Goal: Information Seeking & Learning: Learn about a topic

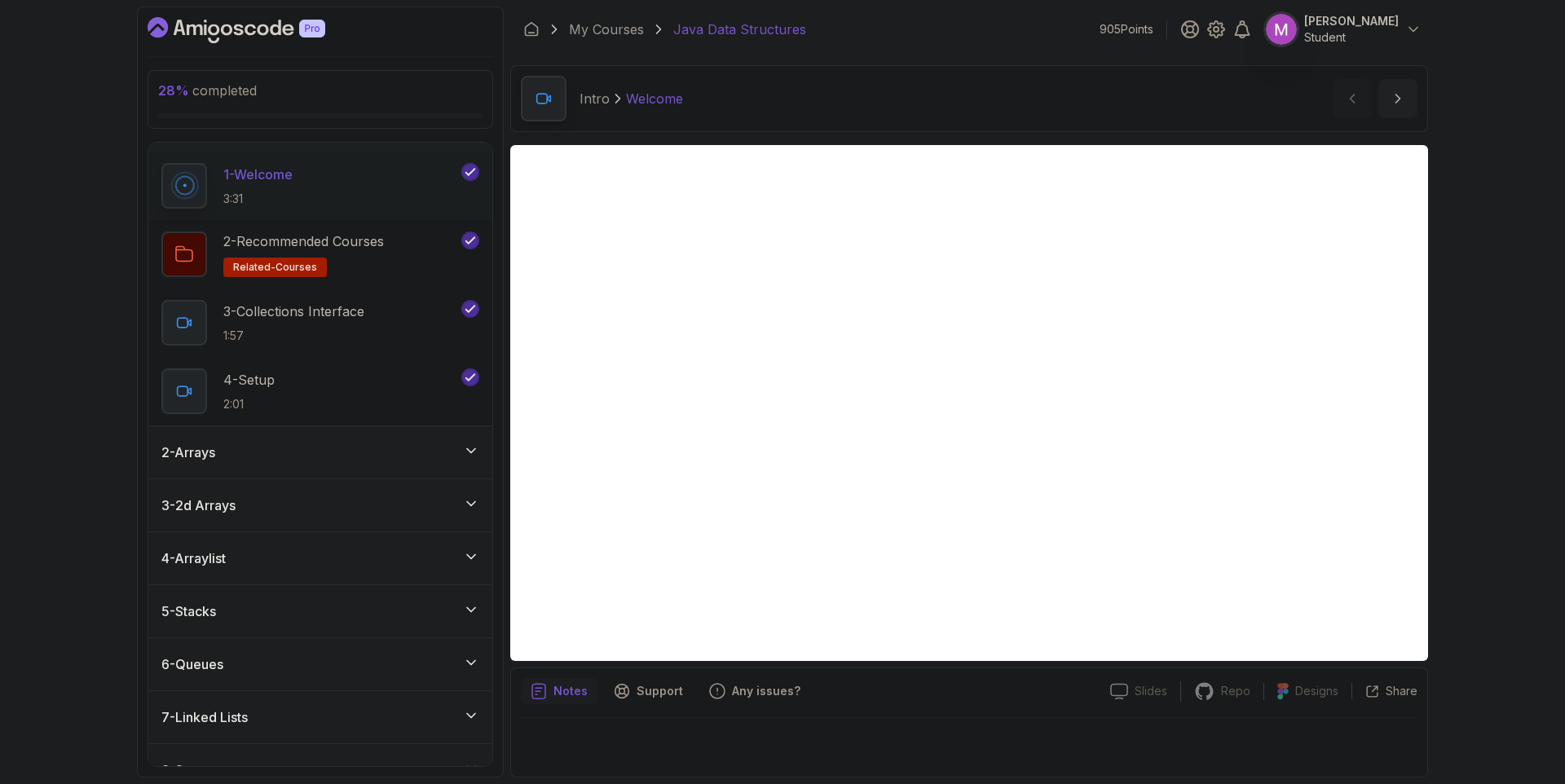
scroll to position [179, 0]
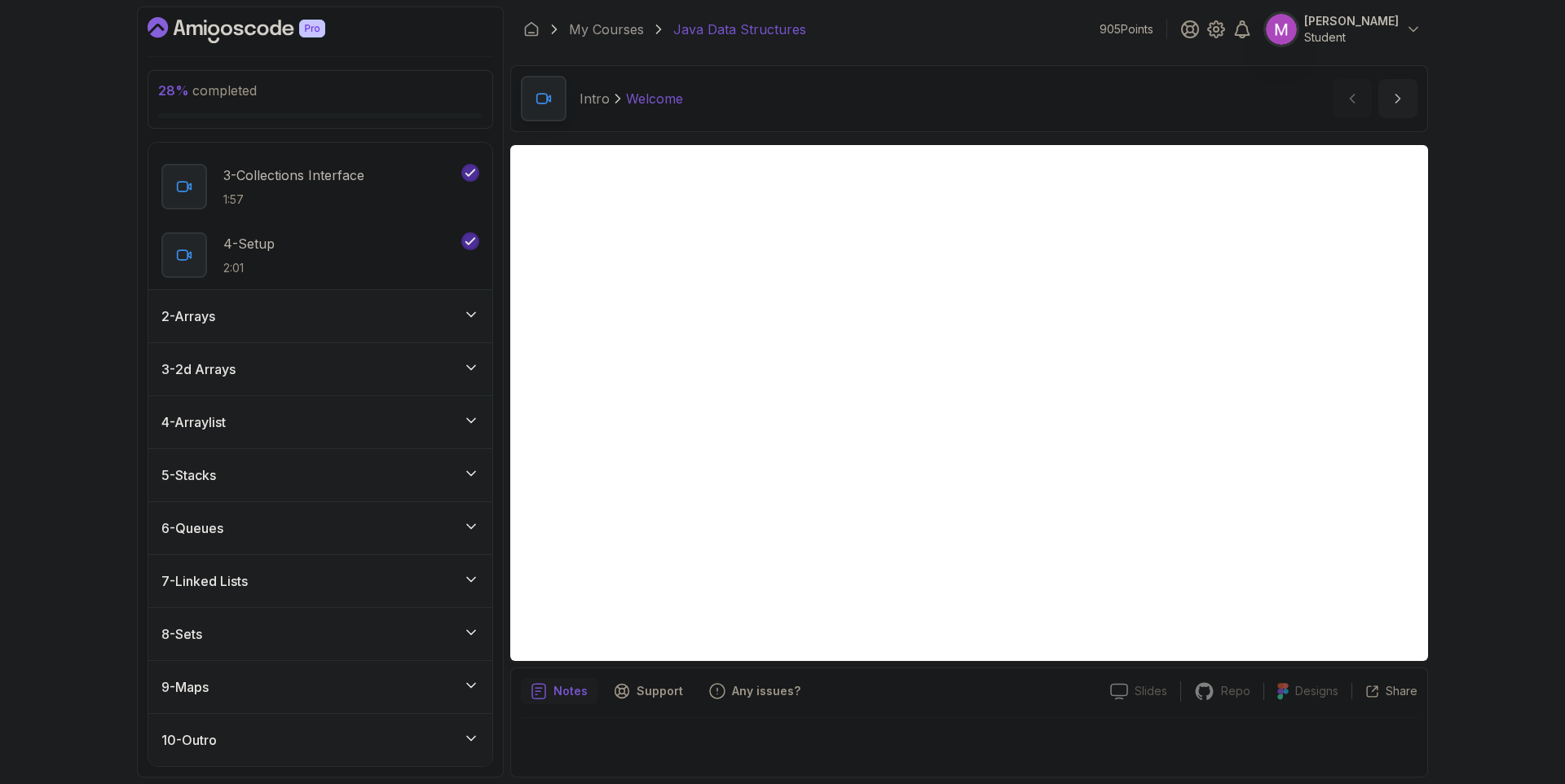
click at [404, 526] on div "6 - Queues" at bounding box center [320, 528] width 318 height 20
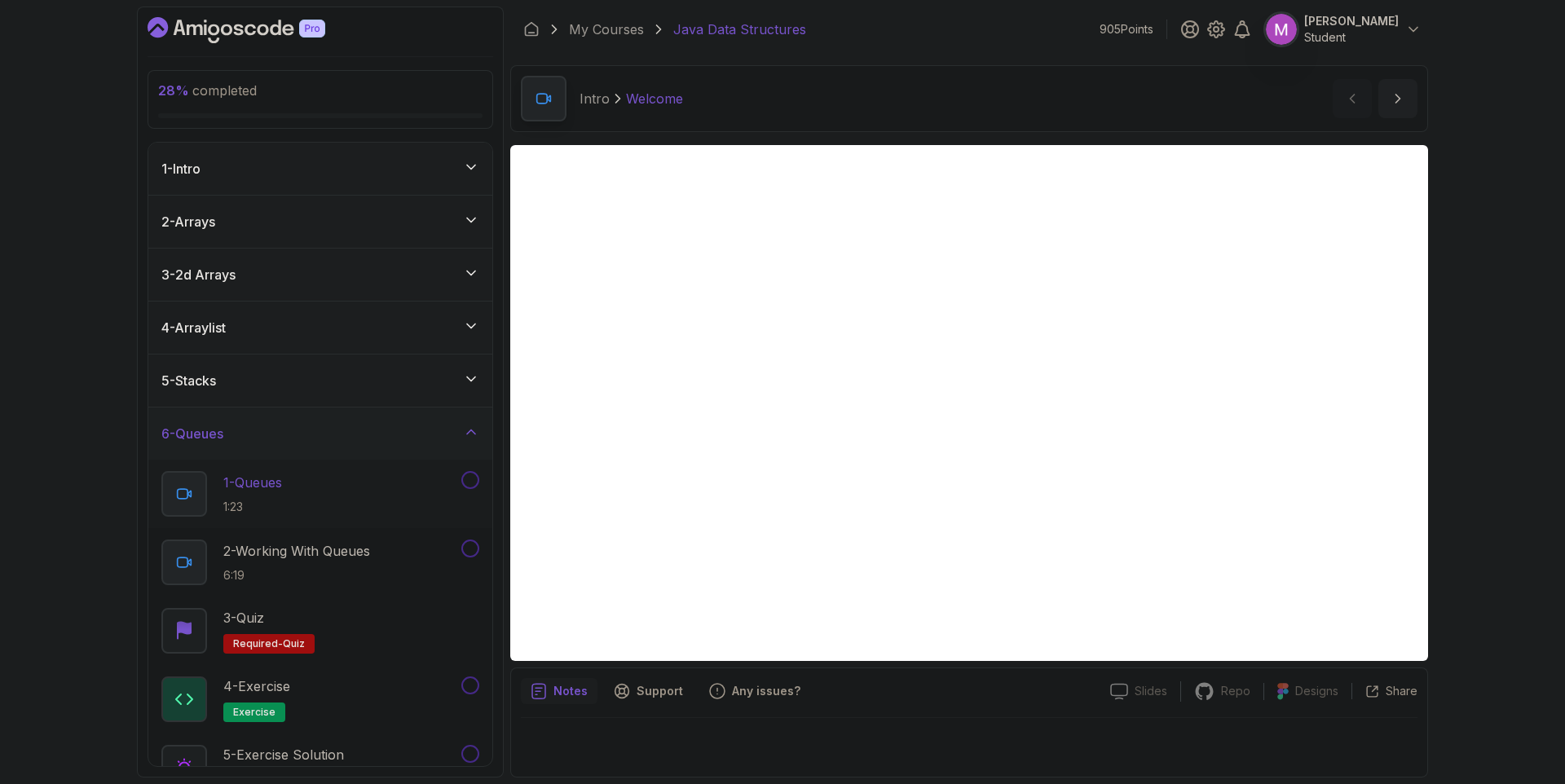
click at [340, 482] on div "1 - Queues 1:23" at bounding box center [309, 494] width 296 height 46
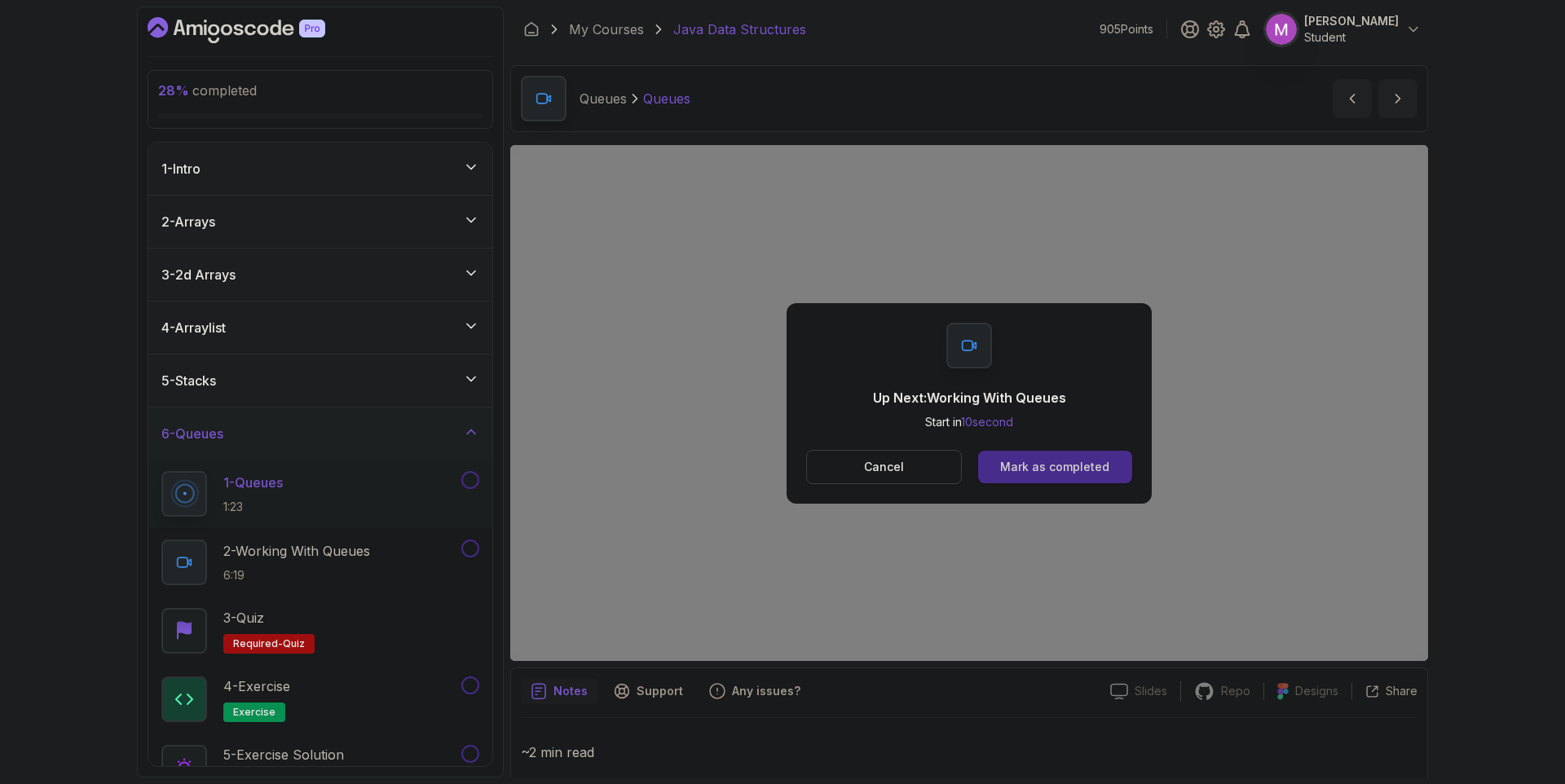
click at [1086, 477] on button "Mark as completed" at bounding box center [1055, 466] width 155 height 32
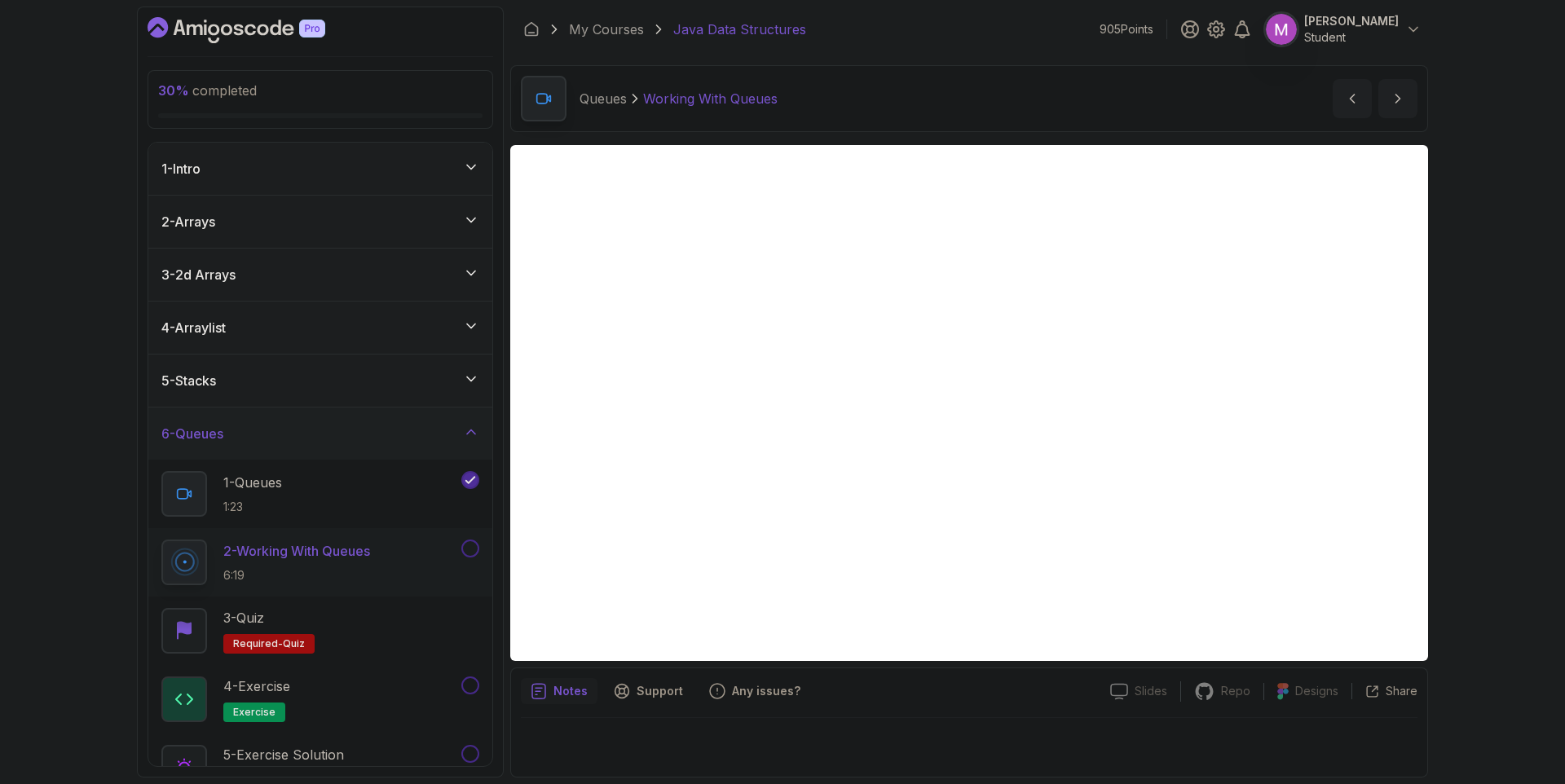
click at [470, 548] on button at bounding box center [470, 548] width 18 height 18
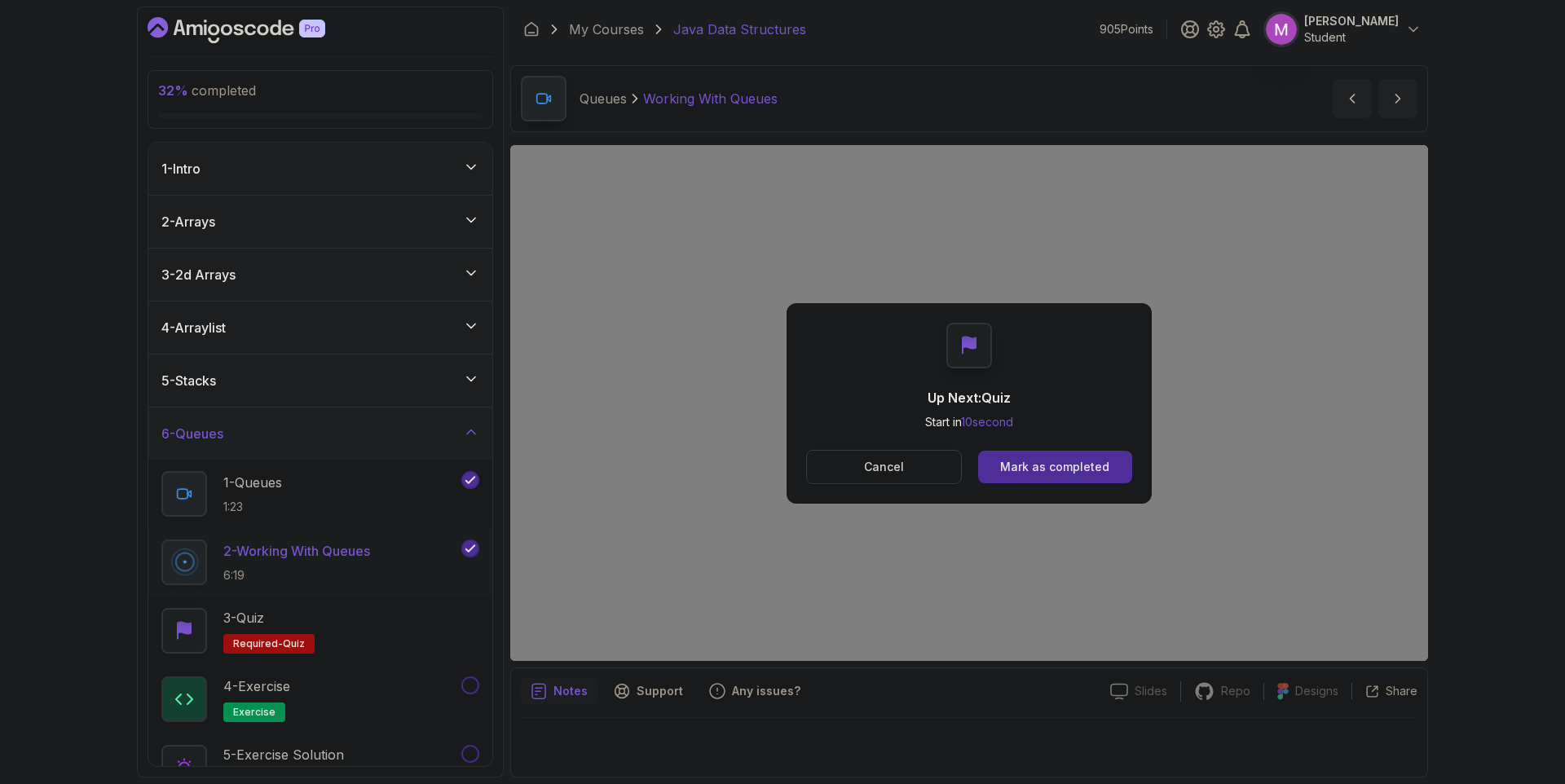
click at [883, 473] on p "Cancel" at bounding box center [883, 466] width 40 height 17
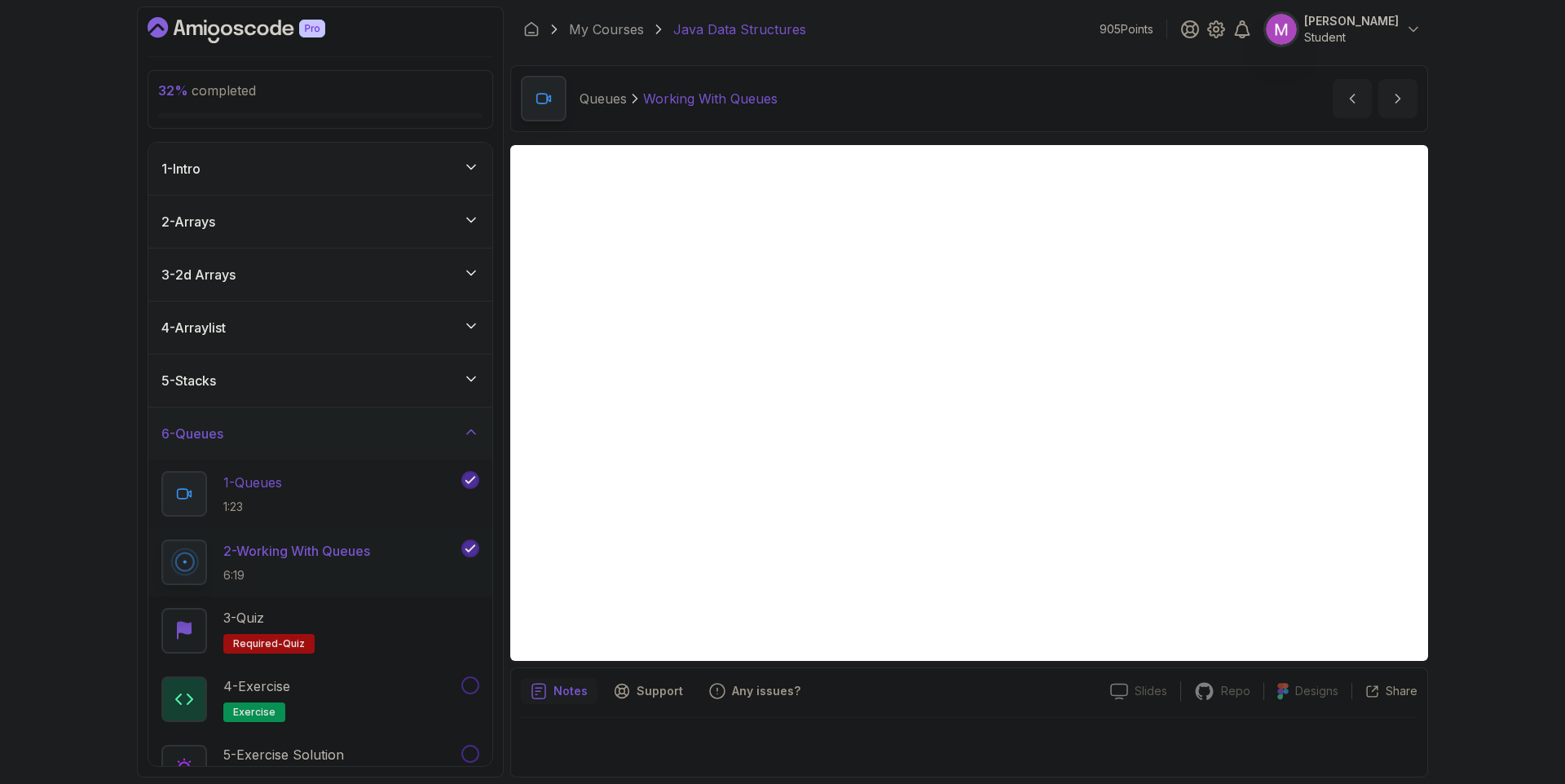
click at [302, 493] on div "1 - Queues 1:23" at bounding box center [309, 494] width 296 height 46
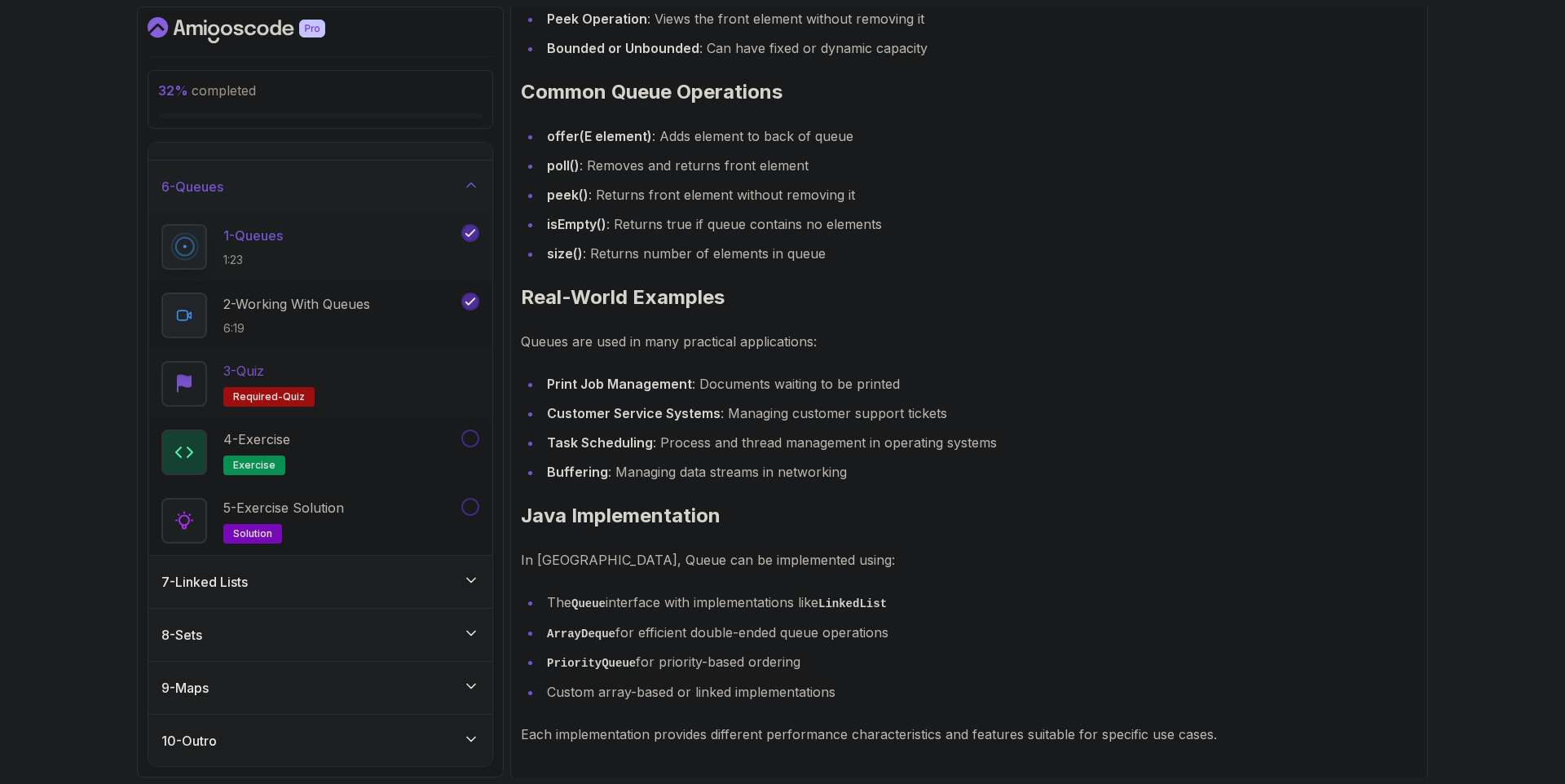
scroll to position [247, 0]
click at [398, 585] on div "7 - Linked Lists" at bounding box center [320, 582] width 318 height 20
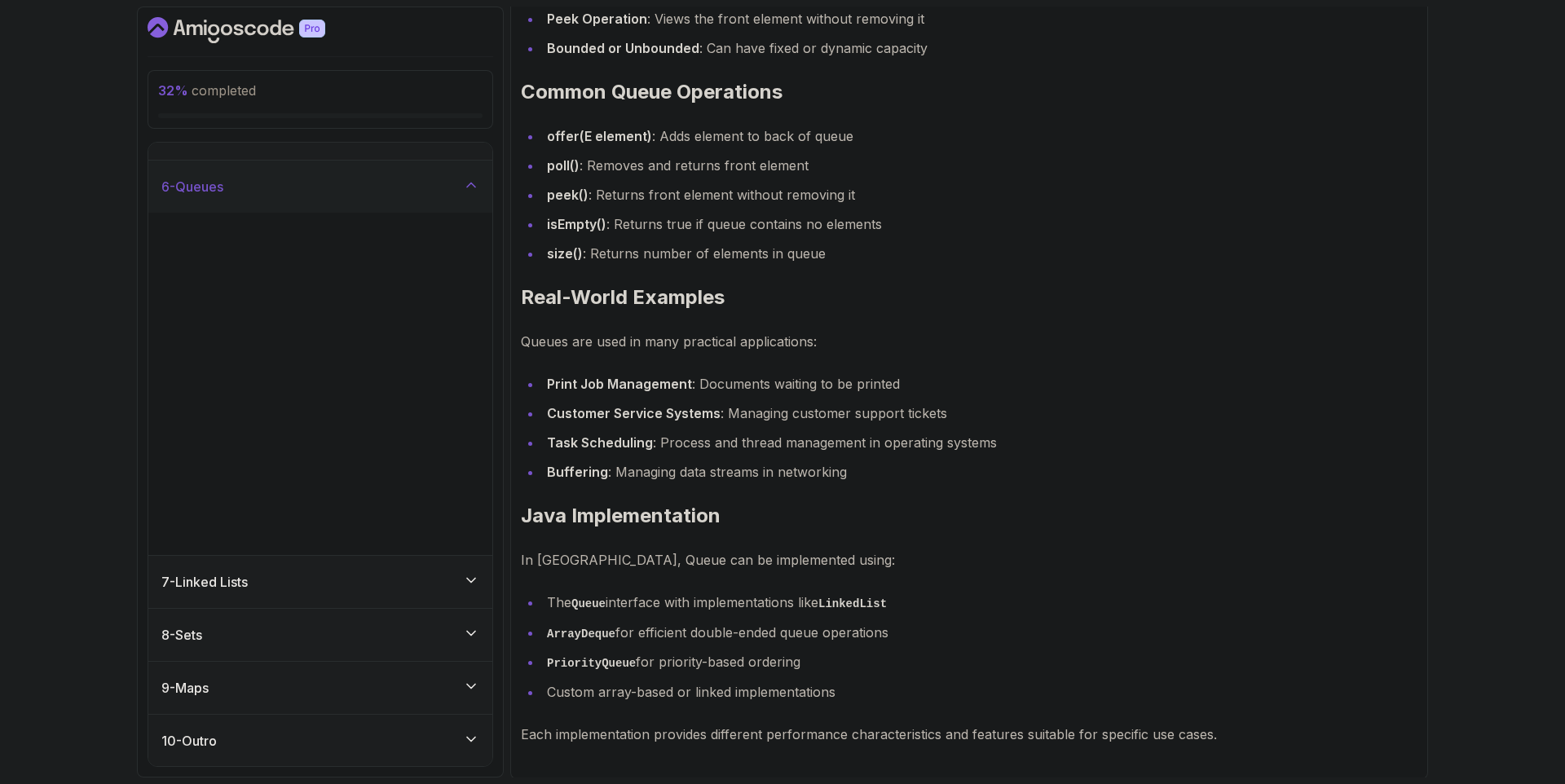
scroll to position [0, 0]
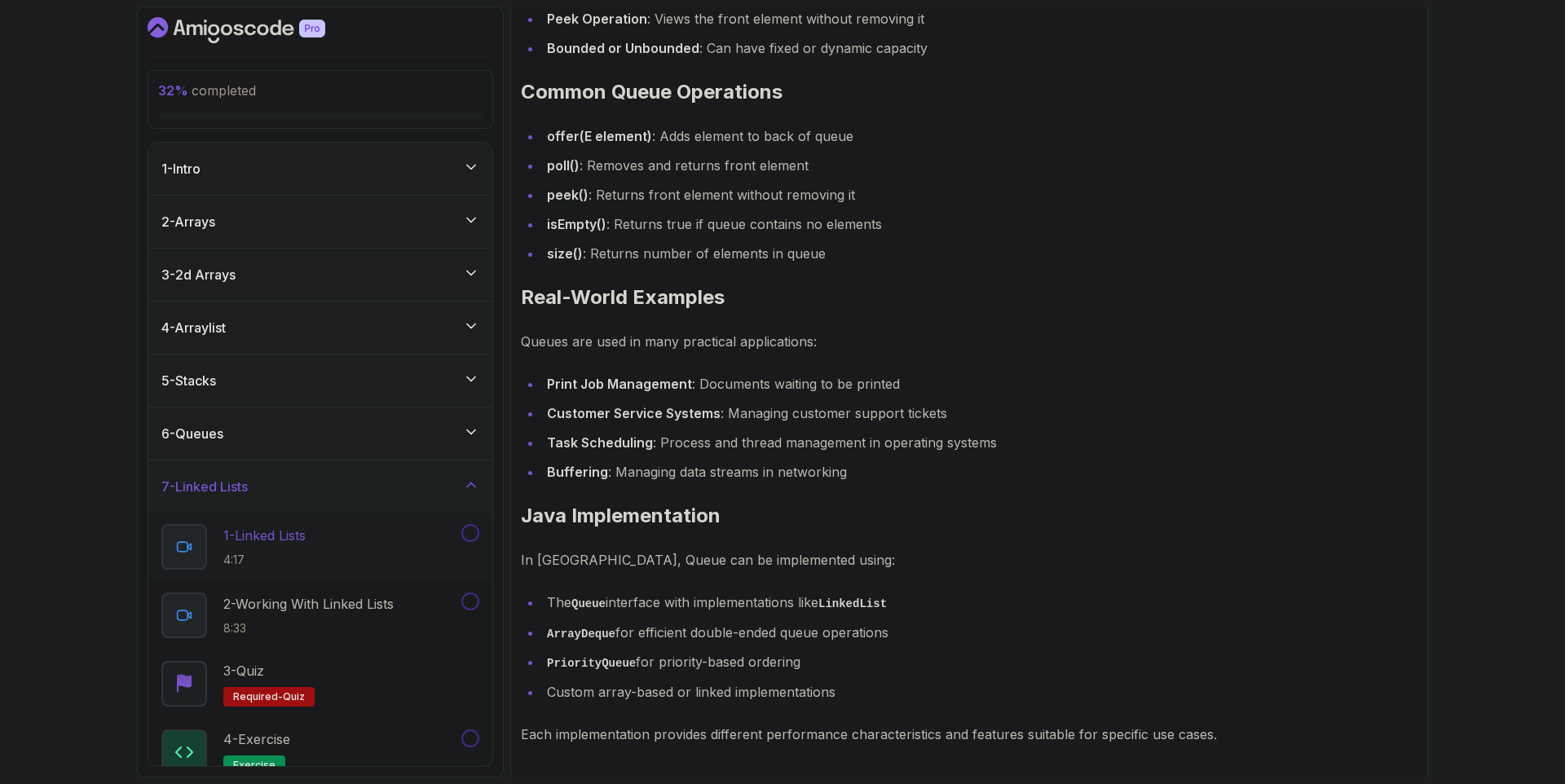
click at [350, 533] on div "1 - Linked Lists 4:17" at bounding box center [309, 546] width 296 height 46
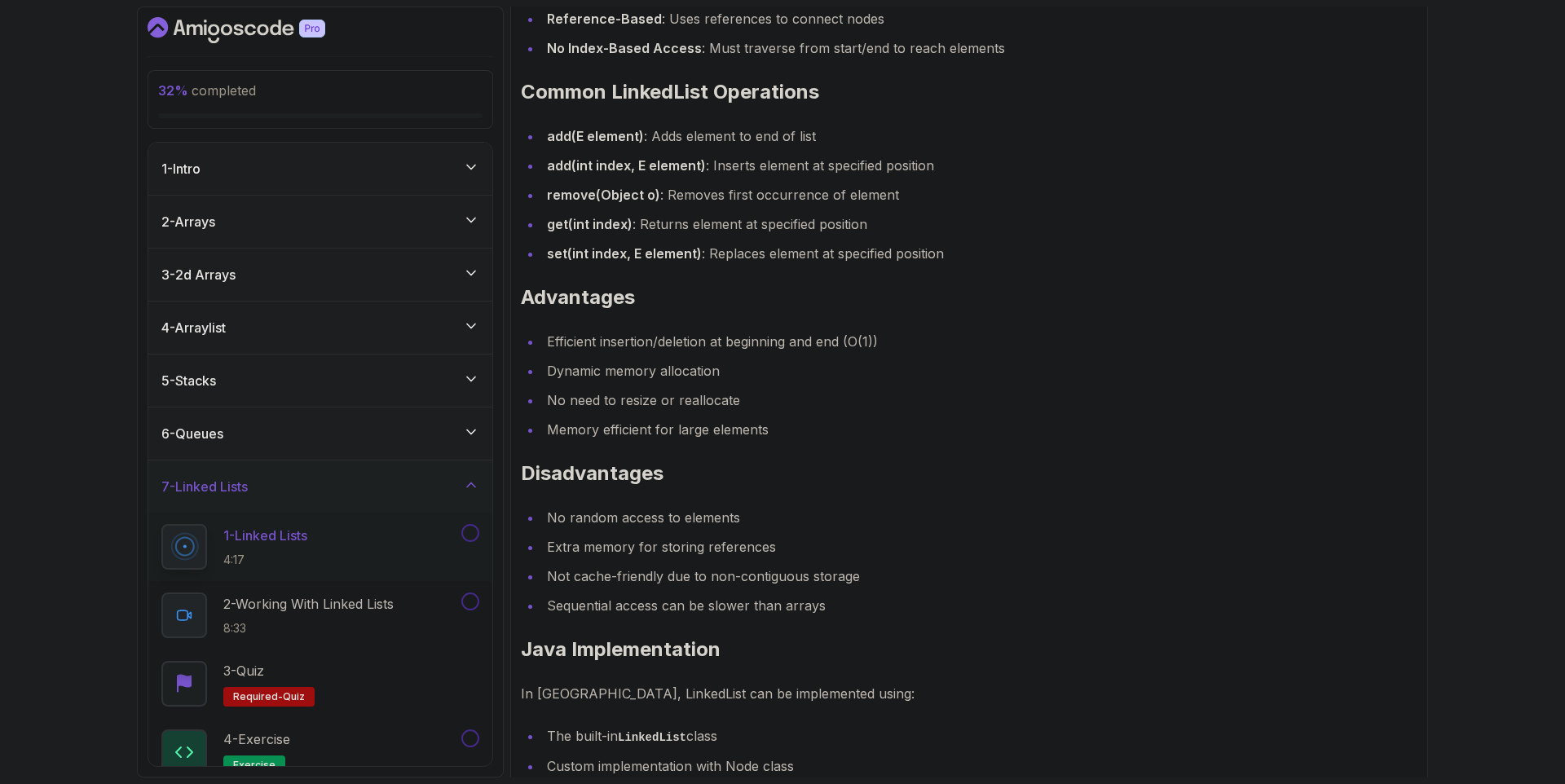
click at [385, 552] on div "1 - Linked Lists 4:17" at bounding box center [309, 546] width 296 height 46
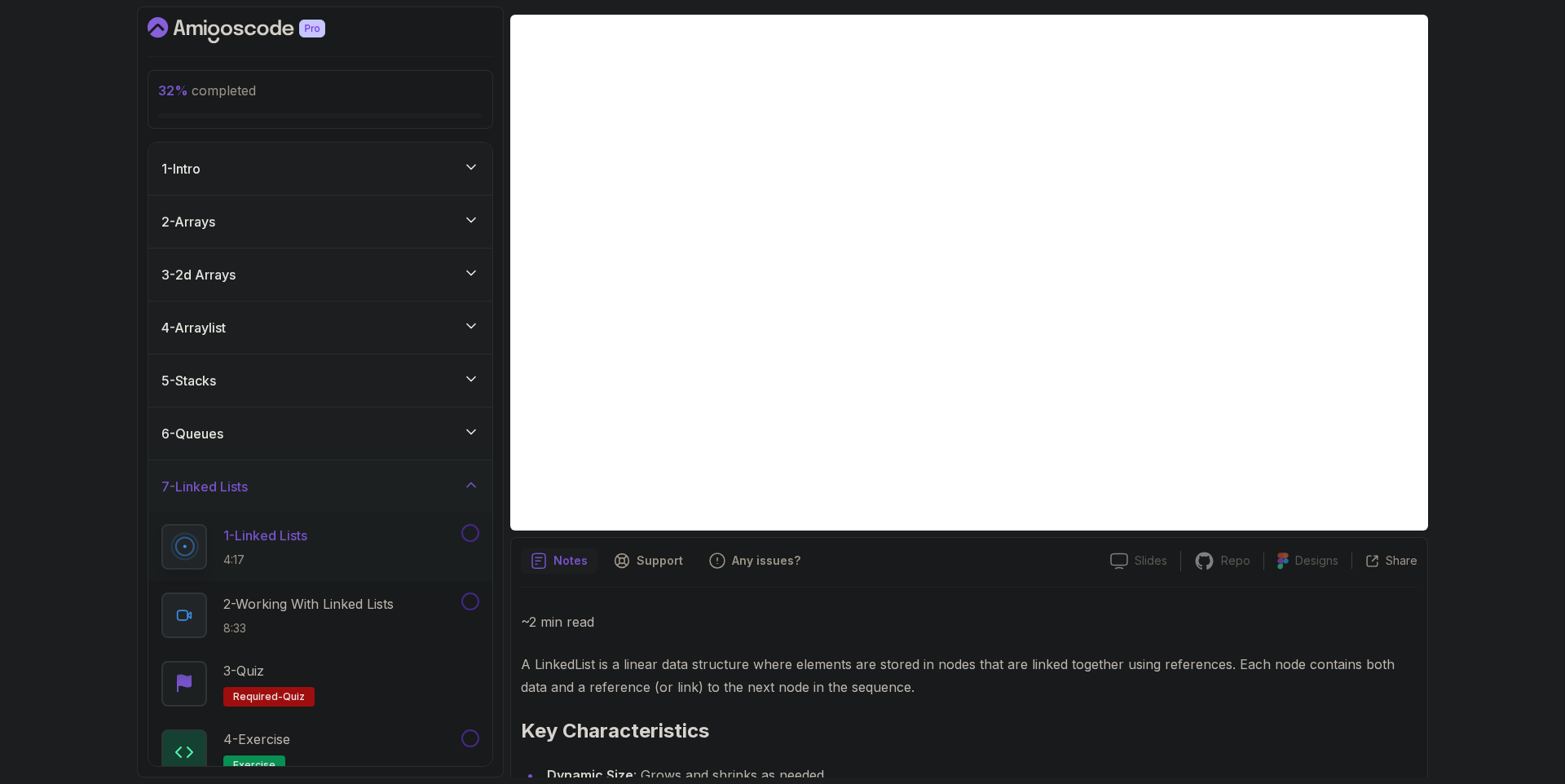
scroll to position [24, 0]
